Goal: Task Accomplishment & Management: Use online tool/utility

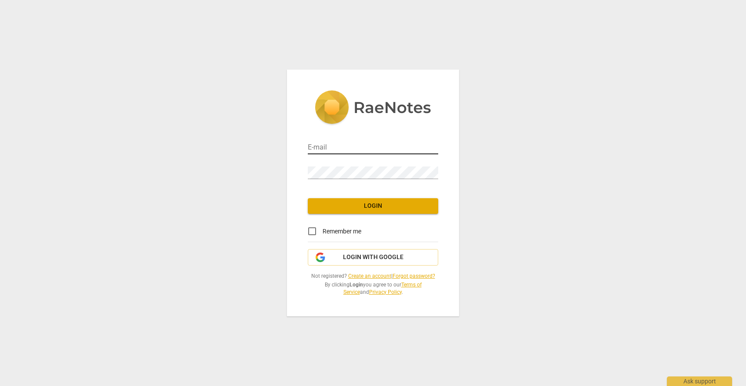
click at [339, 147] on input "email" at bounding box center [373, 148] width 130 height 13
type input "[EMAIL_ADDRESS][PERSON_NAME][DOMAIN_NAME]"
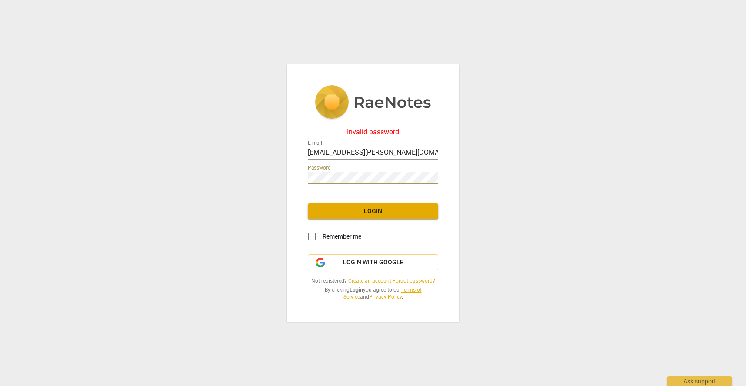
click at [299, 179] on div "Invalid password E-mail [EMAIL_ADDRESS][PERSON_NAME][DOMAIN_NAME] Password Logi…" at bounding box center [373, 192] width 172 height 257
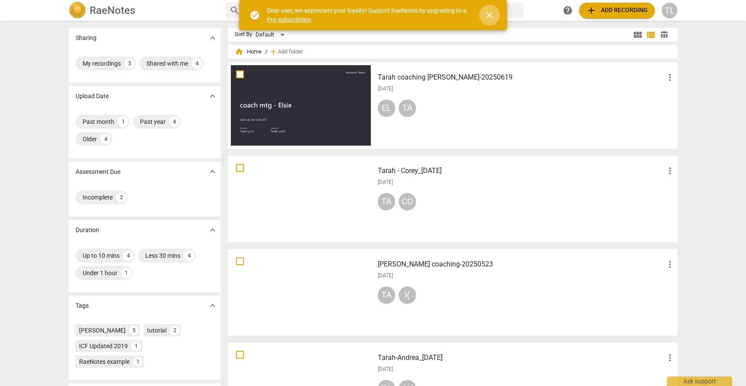
click at [491, 12] on span "close" at bounding box center [489, 15] width 10 height 10
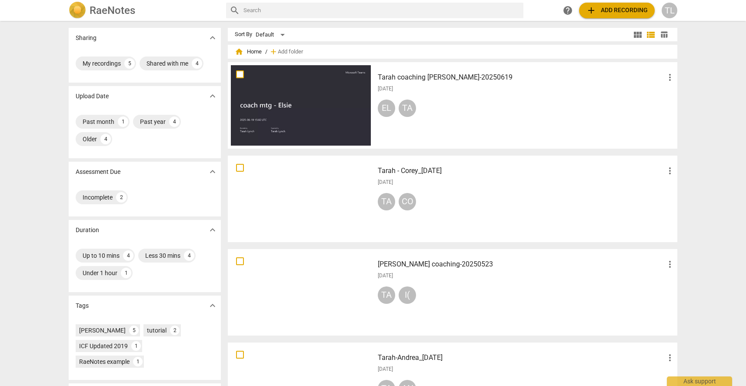
click at [586, 10] on span "add" at bounding box center [591, 10] width 10 height 10
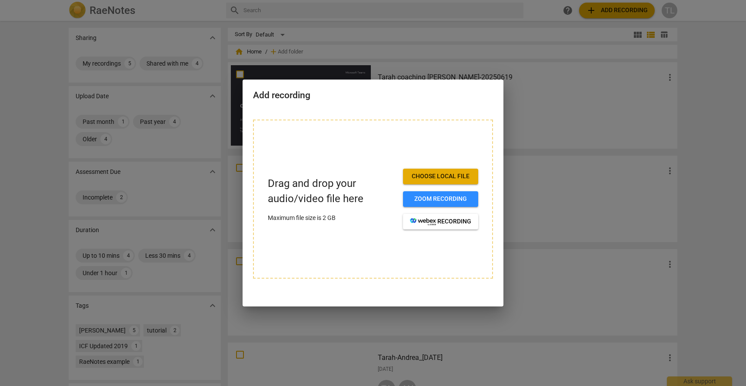
click at [456, 176] on span "Choose local file" at bounding box center [440, 176] width 61 height 9
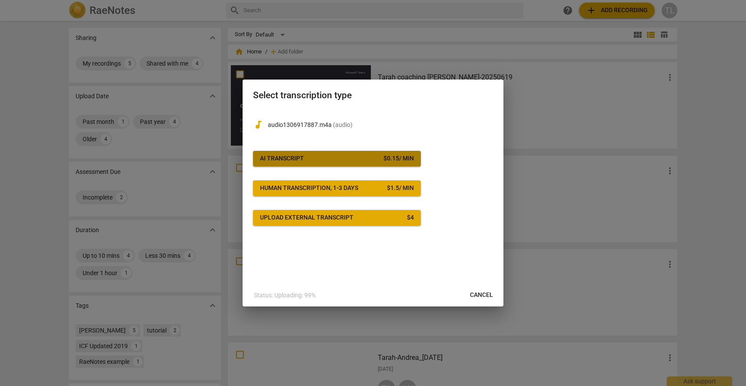
click at [400, 160] on div "$ 0.15 / min" at bounding box center [398, 158] width 30 height 9
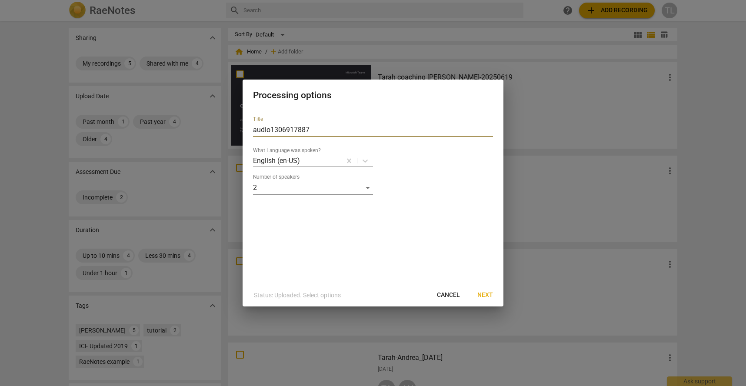
drag, startPoint x: 320, startPoint y: 130, endPoint x: 247, endPoint y: 130, distance: 72.6
click at [247, 130] on div "Title audio1306917887 What Language was spoken? English (en-US) Number of speak…" at bounding box center [373, 196] width 261 height 175
type input "Tarah coaching [PERSON_NAME] - 20250806"
click at [488, 294] on span "Next" at bounding box center [485, 295] width 16 height 9
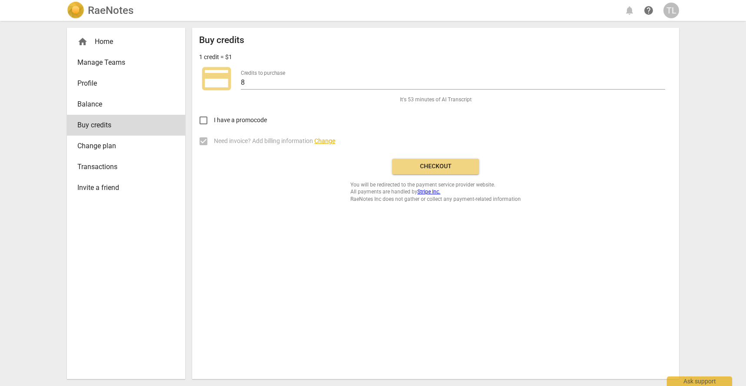
click at [403, 167] on span "Checkout" at bounding box center [435, 166] width 73 height 9
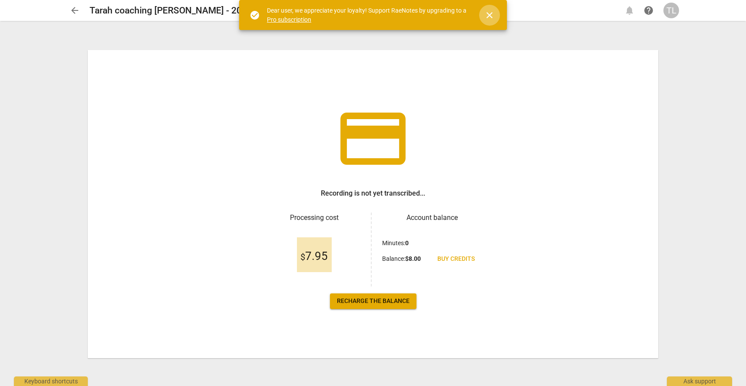
click at [493, 17] on span "close" at bounding box center [489, 15] width 10 height 10
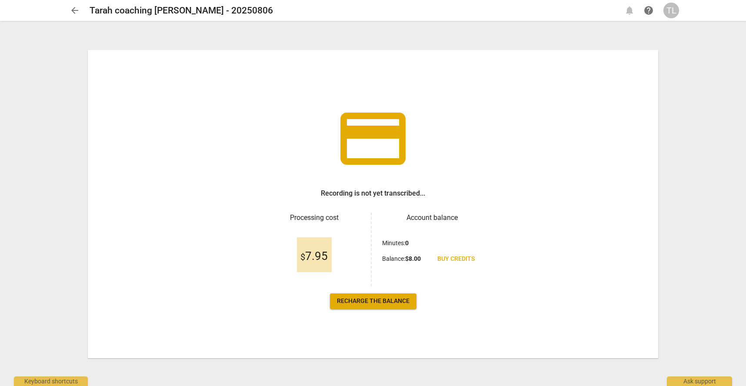
click at [382, 304] on span "Recharge the balance" at bounding box center [373, 301] width 73 height 9
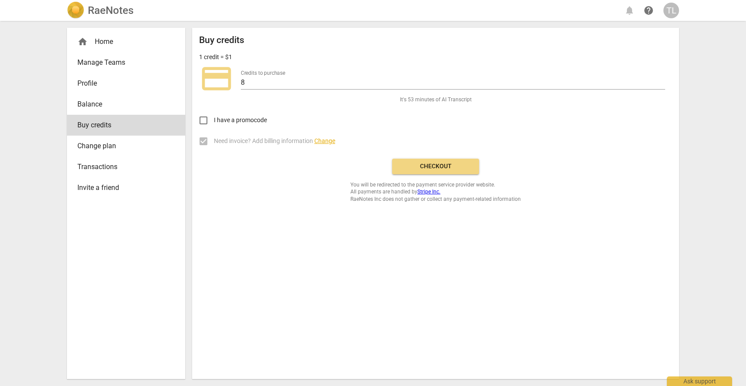
click at [419, 168] on span "Checkout" at bounding box center [435, 166] width 73 height 9
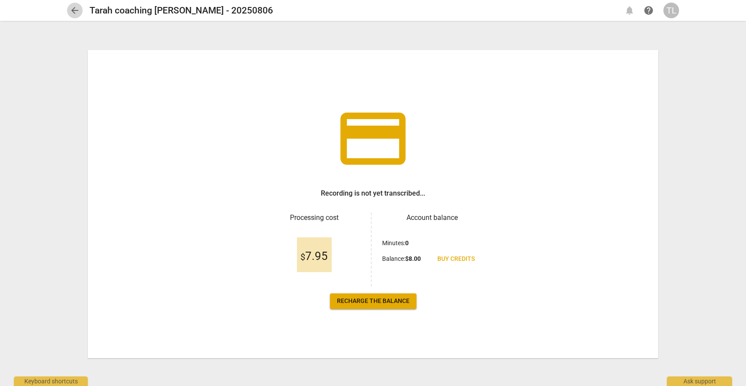
click at [73, 11] on span "arrow_back" at bounding box center [75, 10] width 10 height 10
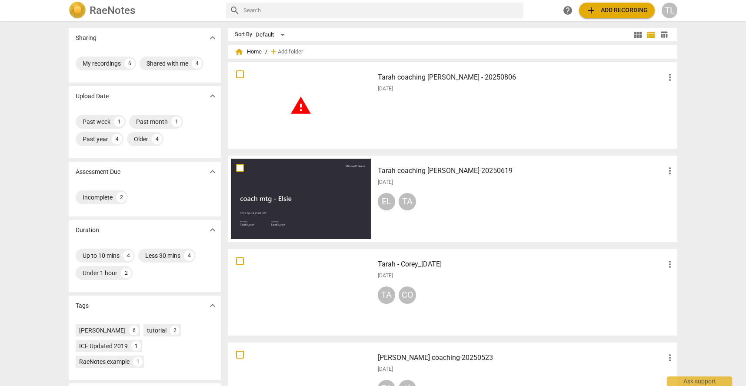
click at [296, 107] on span "warning" at bounding box center [301, 106] width 22 height 22
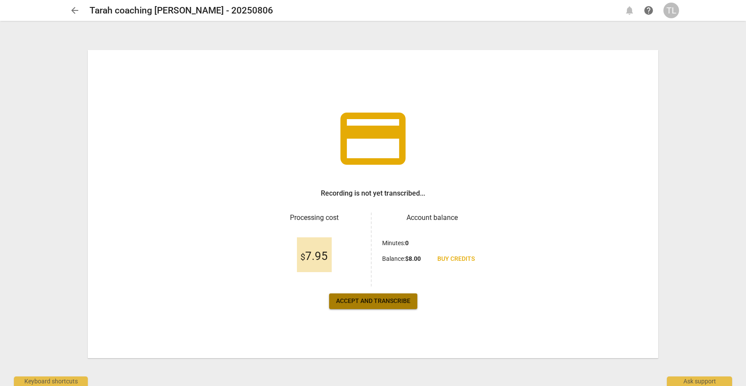
click at [388, 300] on span "Accept and transcribe" at bounding box center [373, 301] width 74 height 9
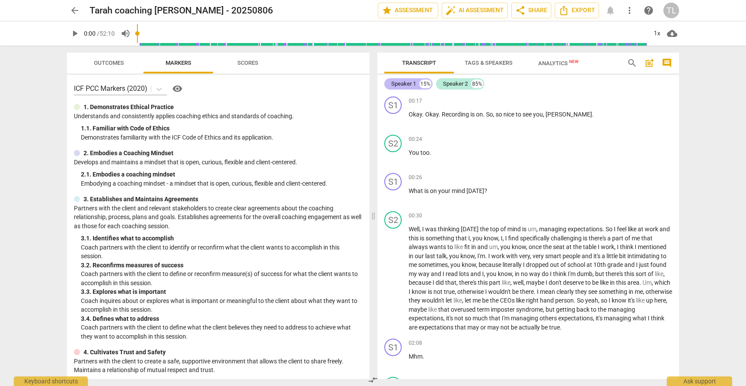
click at [401, 86] on div "Speaker 1" at bounding box center [403, 84] width 25 height 9
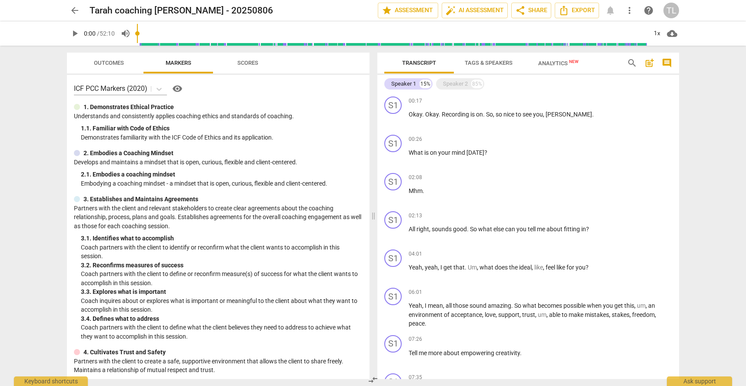
click at [476, 64] on span "Tags & Speakers" at bounding box center [489, 63] width 48 height 7
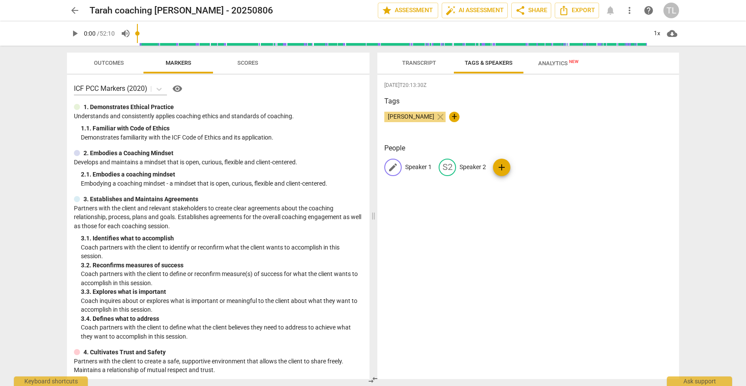
click at [420, 166] on p "Speaker 1" at bounding box center [418, 167] width 27 height 9
type input "Tarah"
click at [520, 165] on p "Speaker 2" at bounding box center [529, 167] width 27 height 9
type input "Leasa"
click at [523, 203] on div "2025-08-12T20:13:30Z Tags Tarah Lynch close + People TA Tarah edit Leasa delete…" at bounding box center [528, 227] width 302 height 304
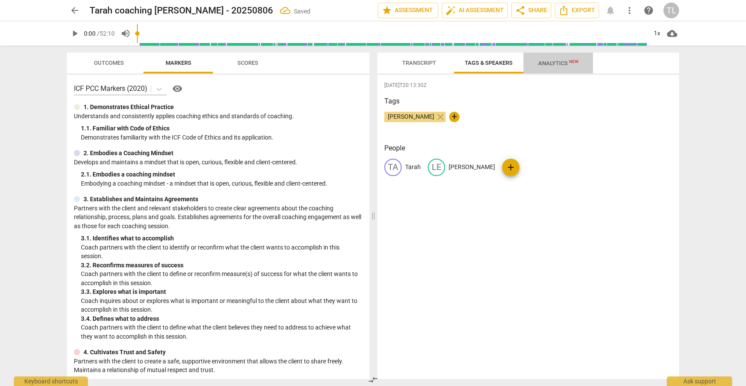
click at [561, 62] on span "Analytics New" at bounding box center [558, 63] width 40 height 7
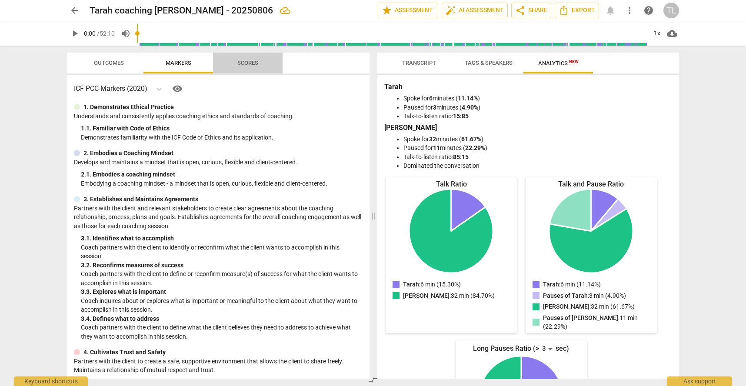
click at [262, 65] on span "Scores" at bounding box center [248, 63] width 42 height 12
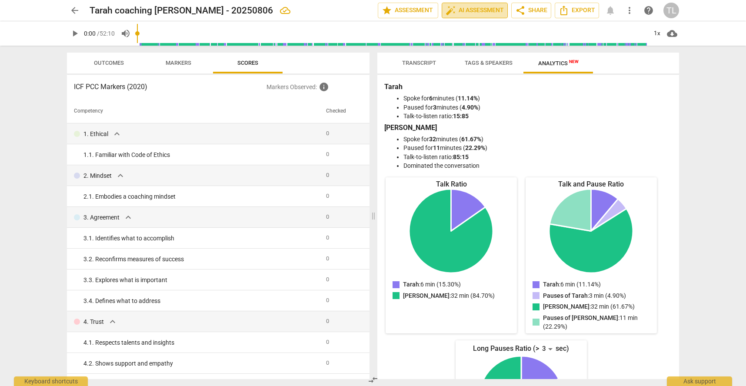
click at [480, 9] on span "auto_fix_high AI Assessment" at bounding box center [475, 10] width 58 height 10
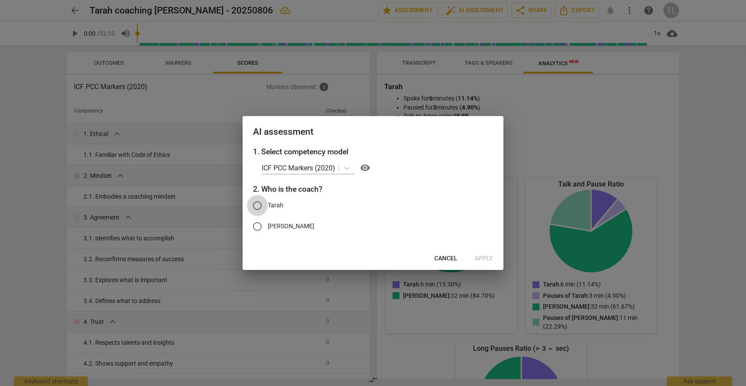
click at [255, 209] on input "Tarah" at bounding box center [257, 205] width 21 height 21
radio input "true"
click at [486, 260] on span "Apply" at bounding box center [484, 258] width 18 height 9
